Goal: Contribute content: Contribute content

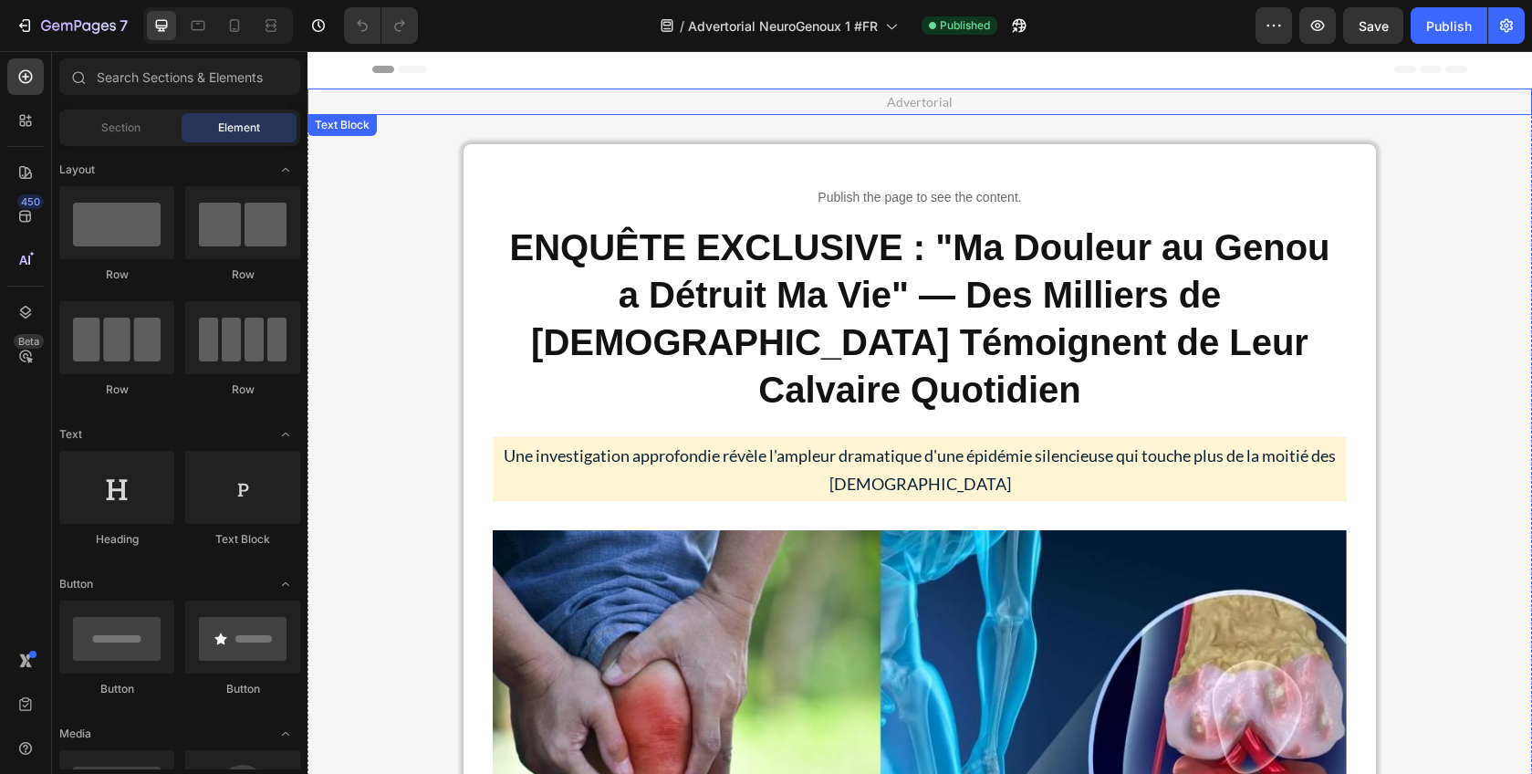
click at [909, 99] on p "Advertorial" at bounding box center [919, 101] width 1221 height 23
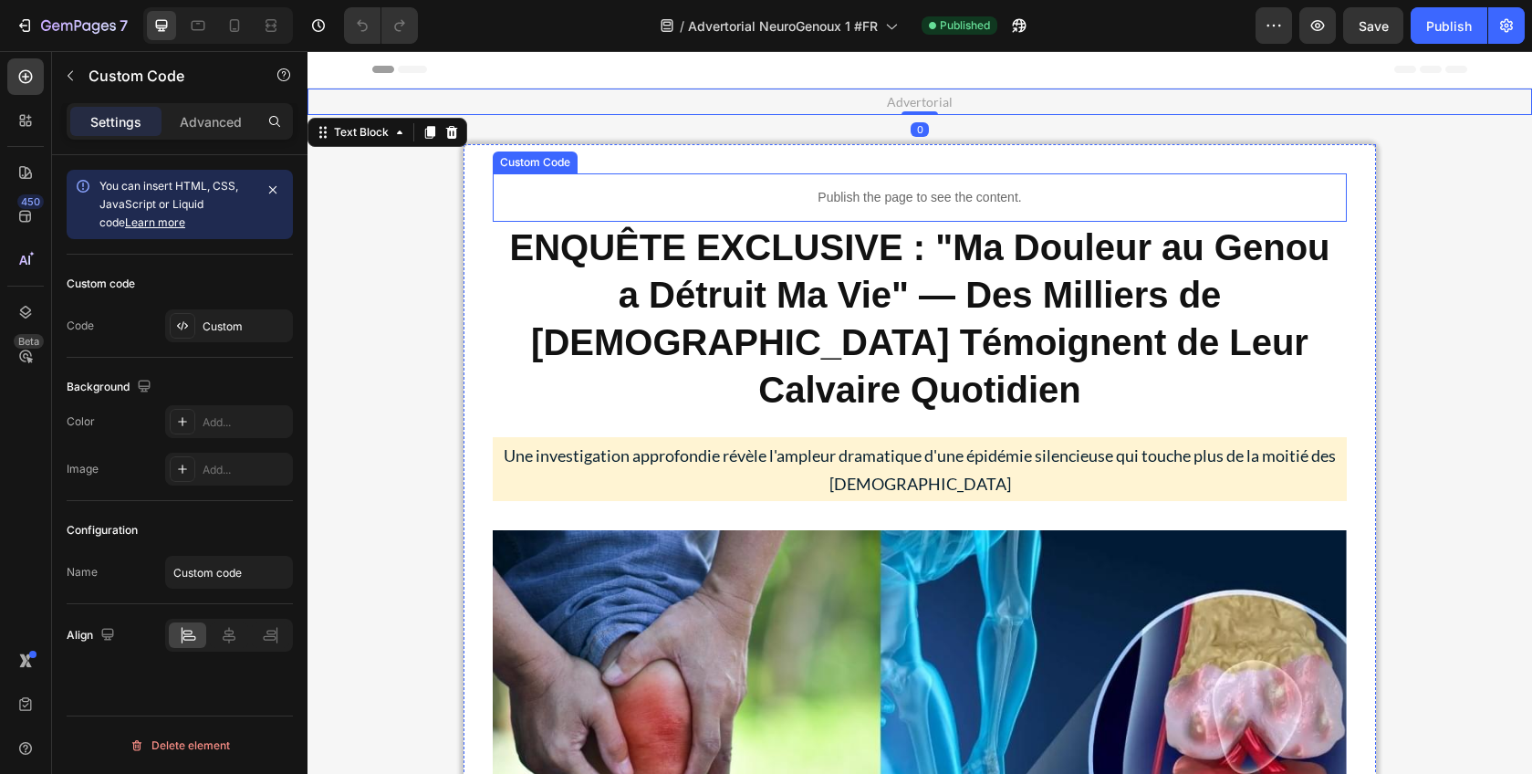
click at [880, 184] on div "Publish the page to see the content." at bounding box center [920, 197] width 854 height 48
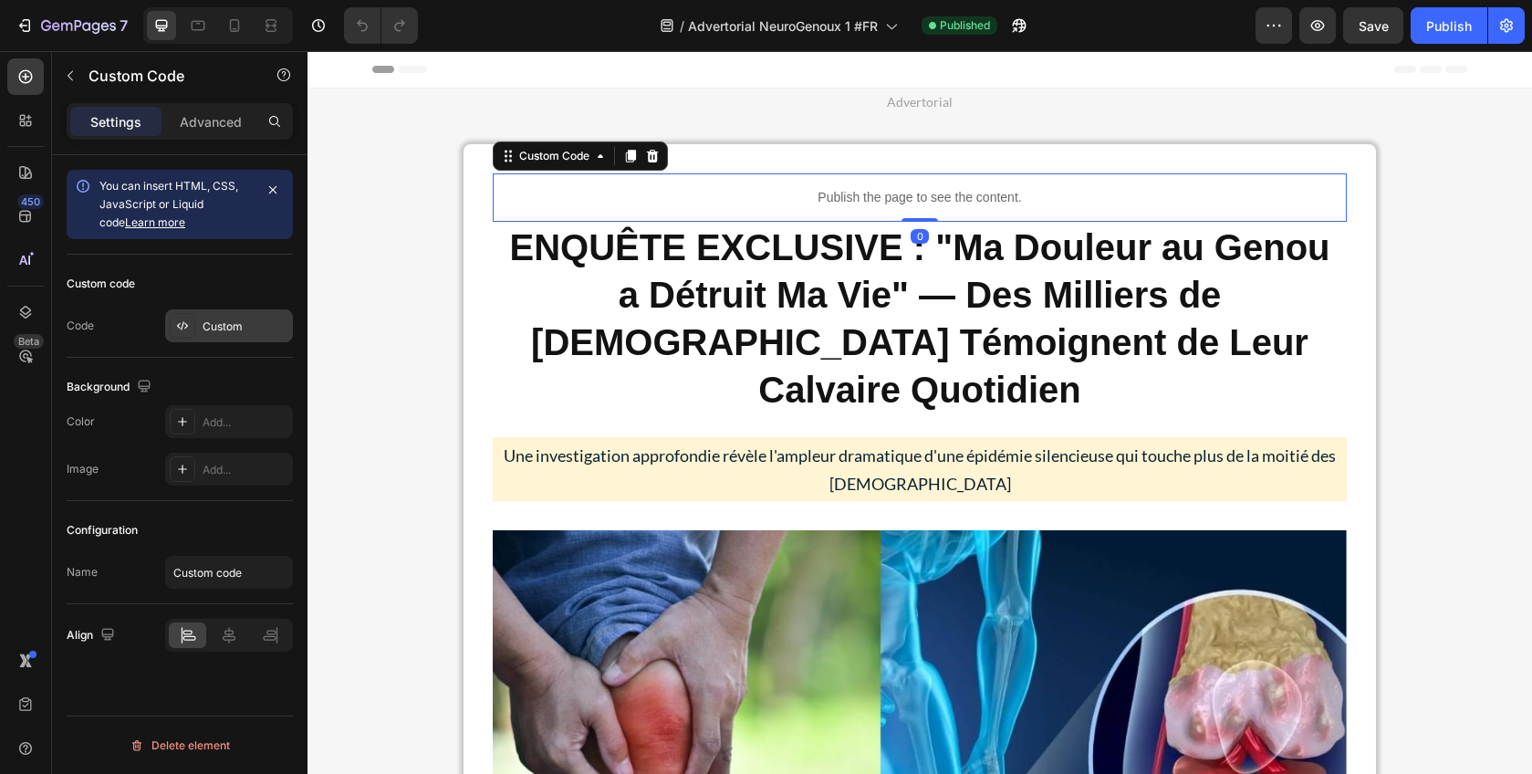
click at [228, 334] on div "Custom" at bounding box center [246, 326] width 86 height 16
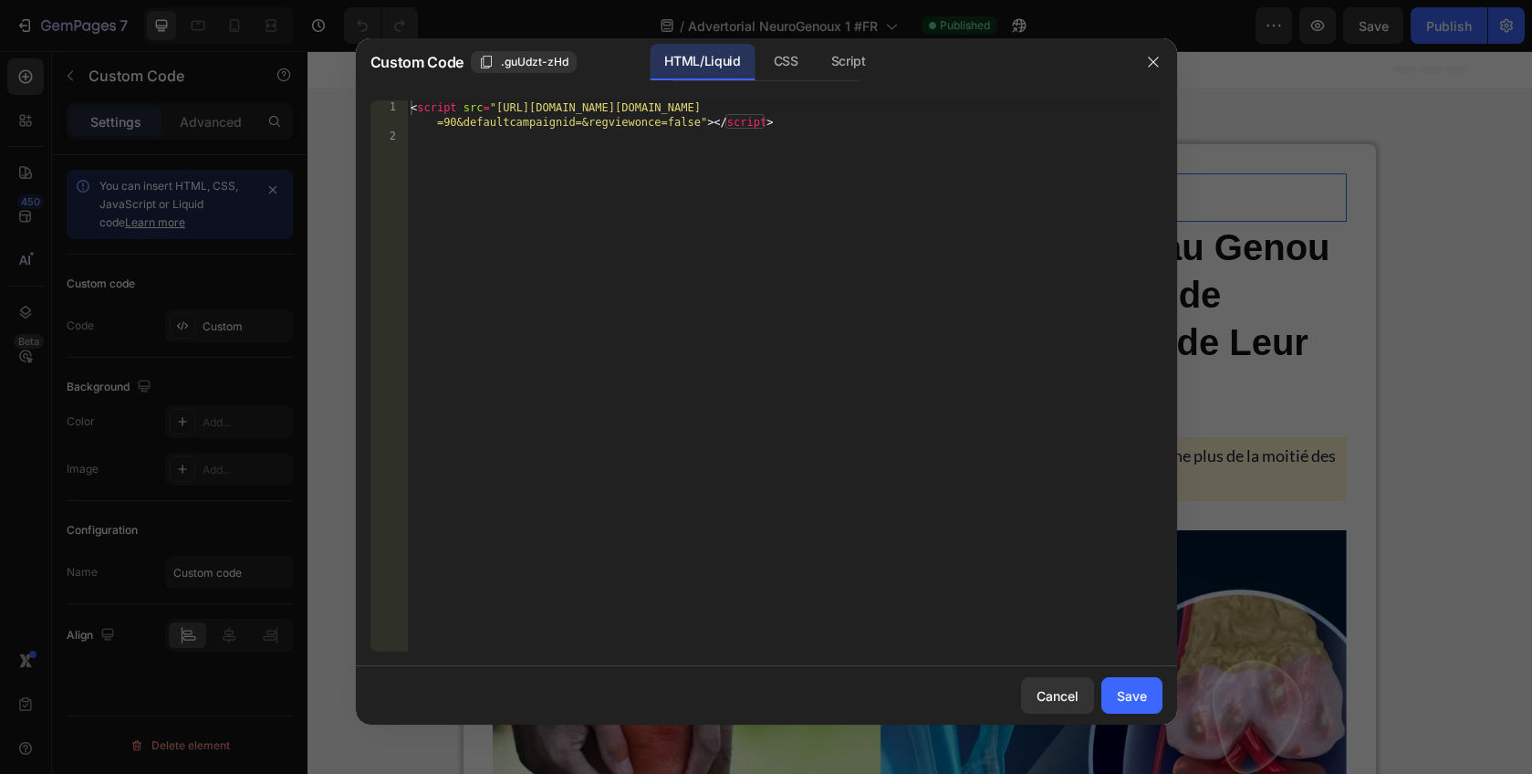
click at [829, 189] on div "< script src = "[URL][DOMAIN_NAME][DOMAIN_NAME] =90&defaultcampaignid=&regviewo…" at bounding box center [784, 397] width 755 height 595
click at [1143, 66] on button "button" at bounding box center [1153, 61] width 29 height 29
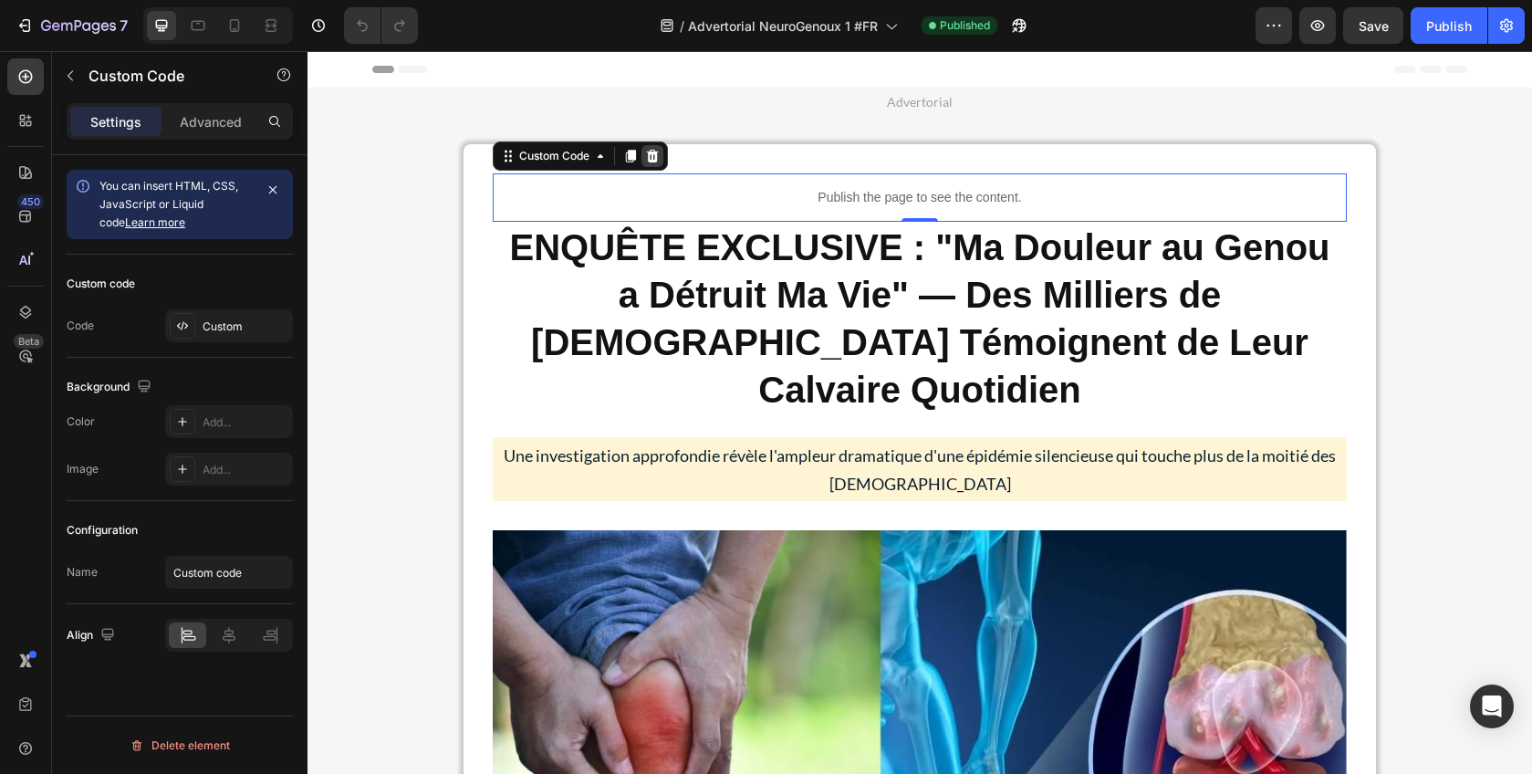
click at [650, 157] on icon at bounding box center [653, 156] width 12 height 13
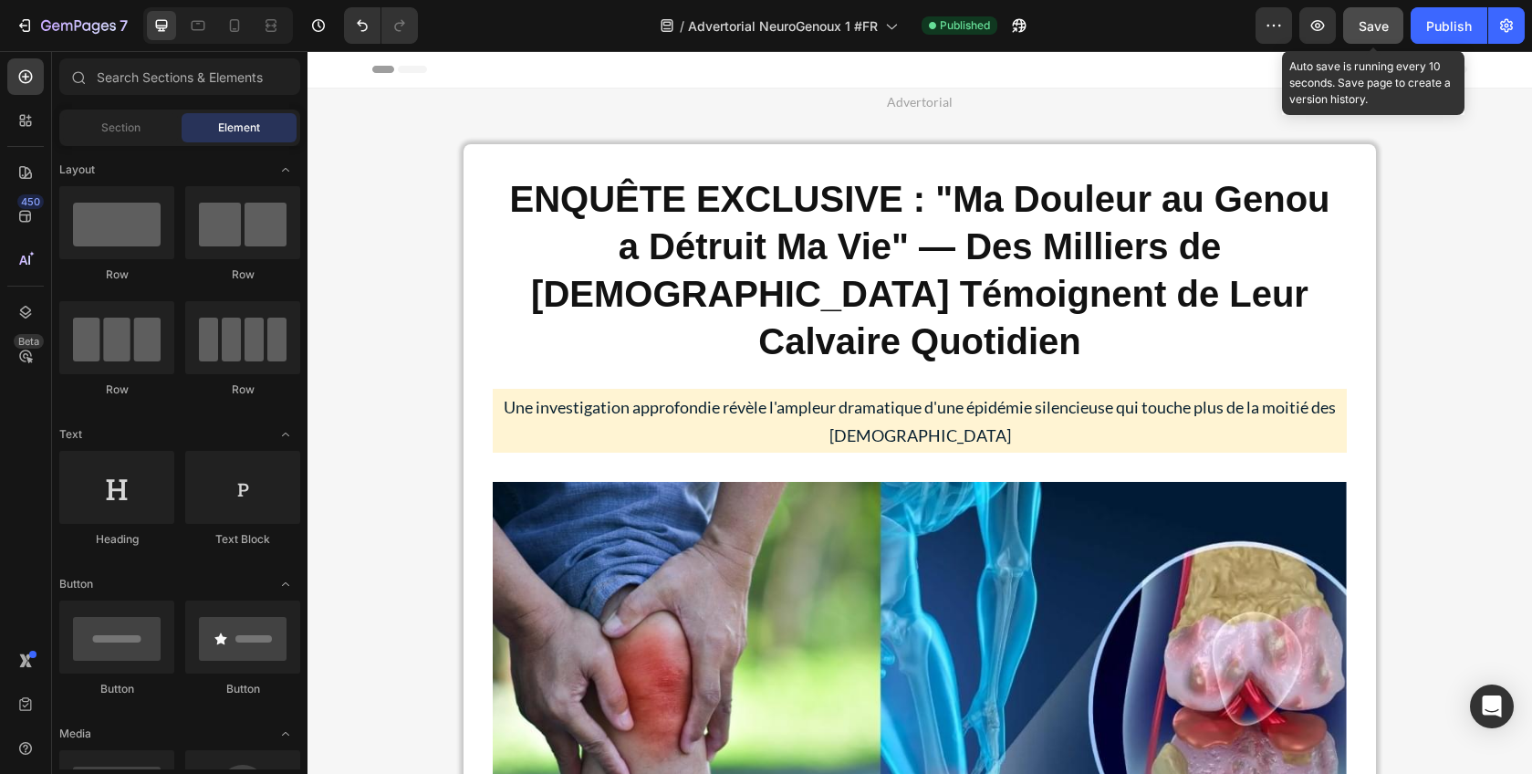
click at [1390, 31] on button "Save" at bounding box center [1373, 25] width 60 height 36
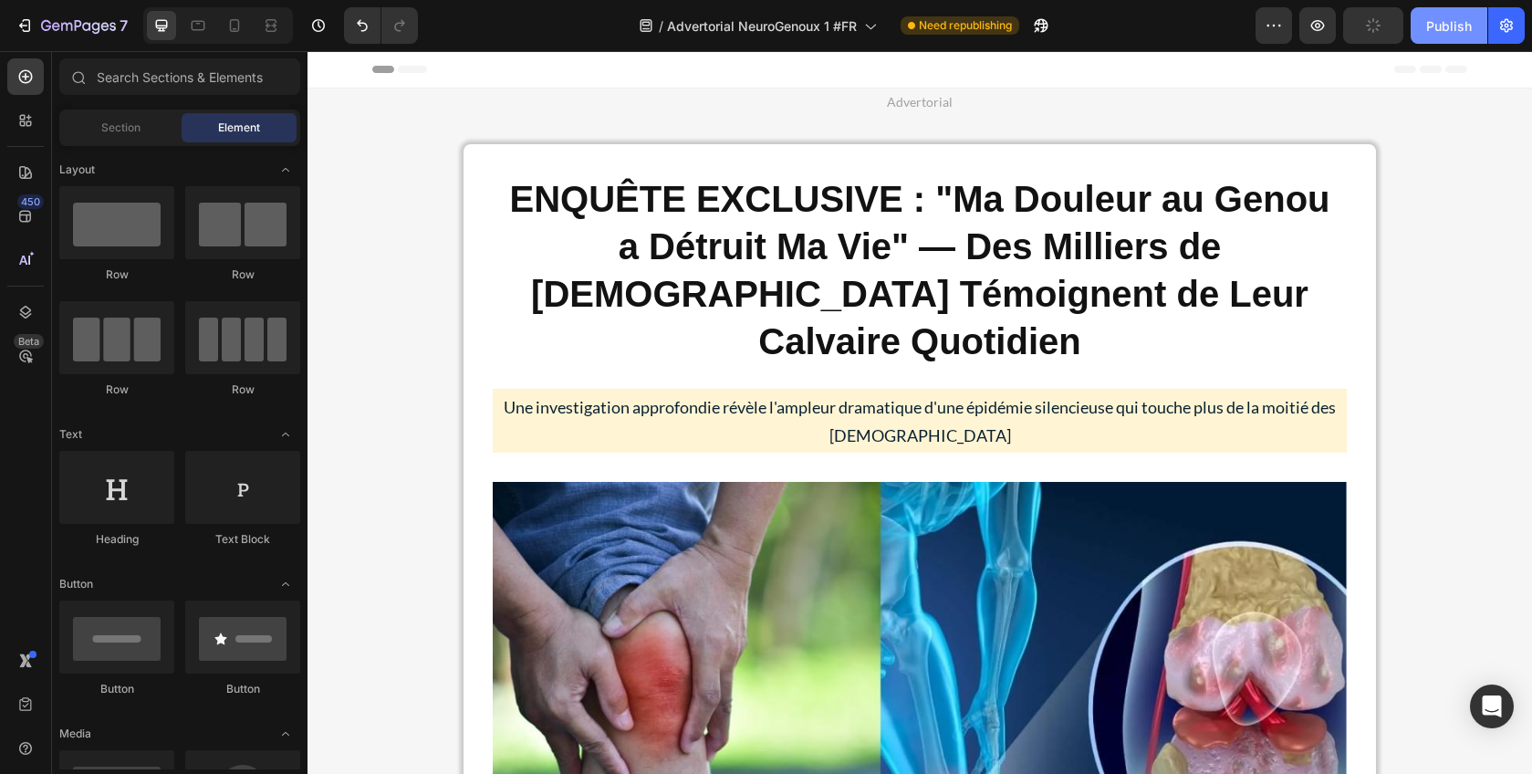
click at [1462, 34] on div "Publish" at bounding box center [1449, 25] width 46 height 19
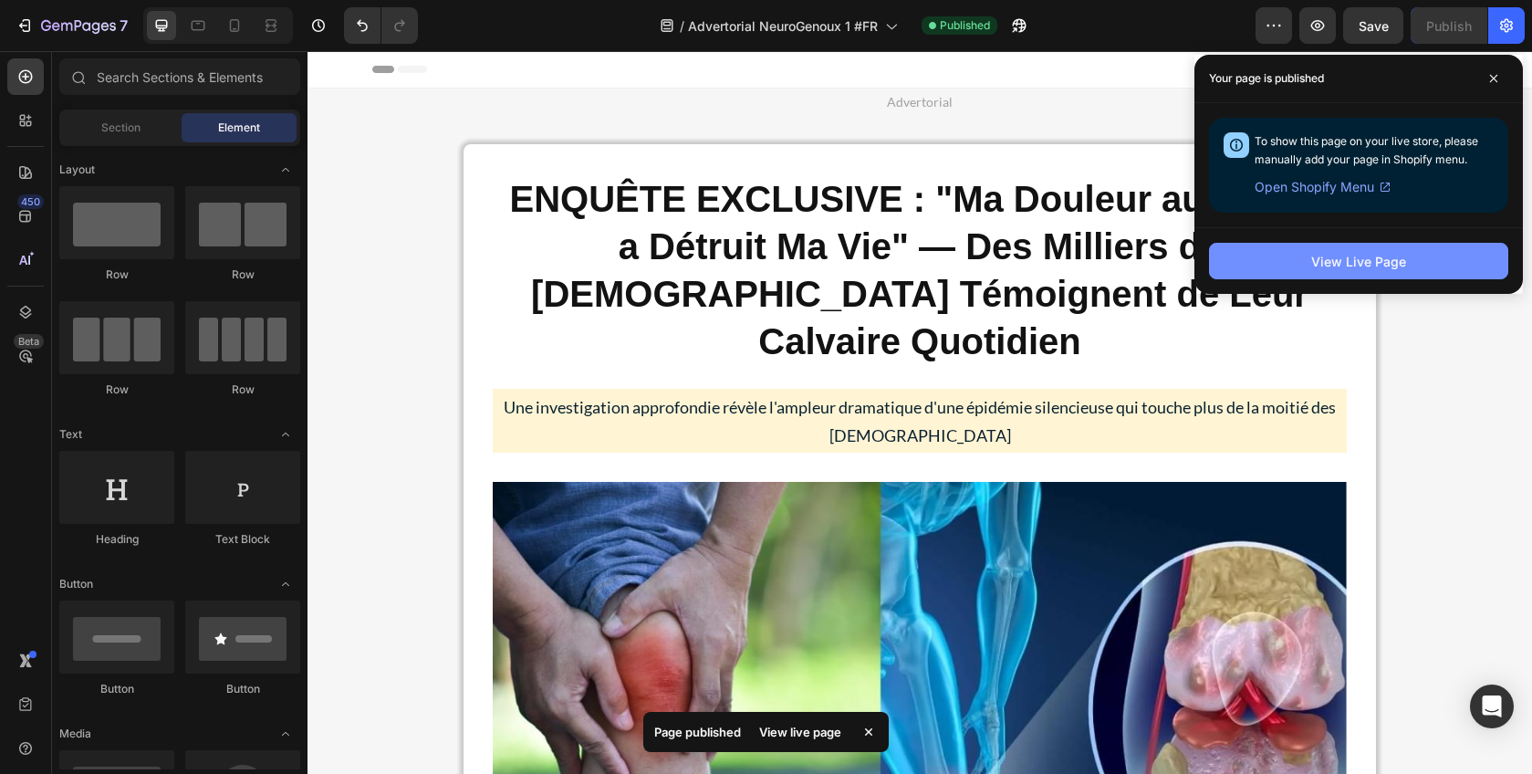
click at [1312, 258] on div "View Live Page" at bounding box center [1358, 261] width 95 height 19
